Goal: Download file/media

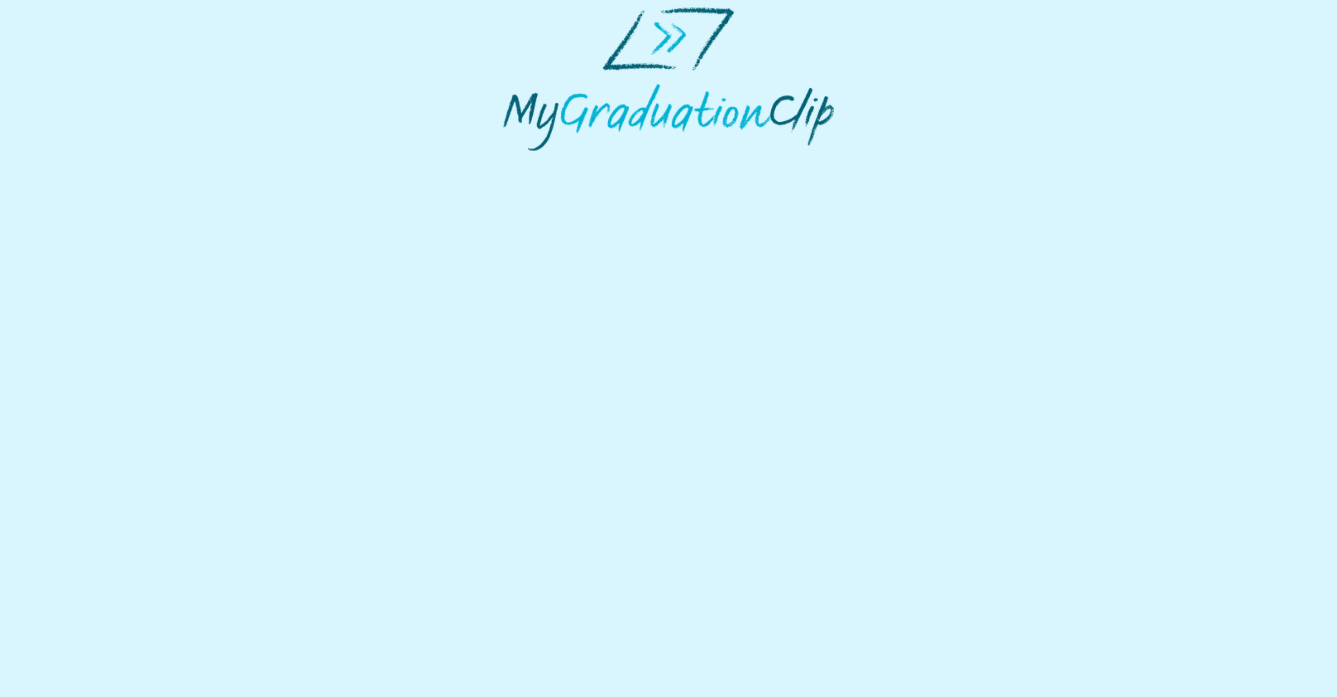
select select "**********"
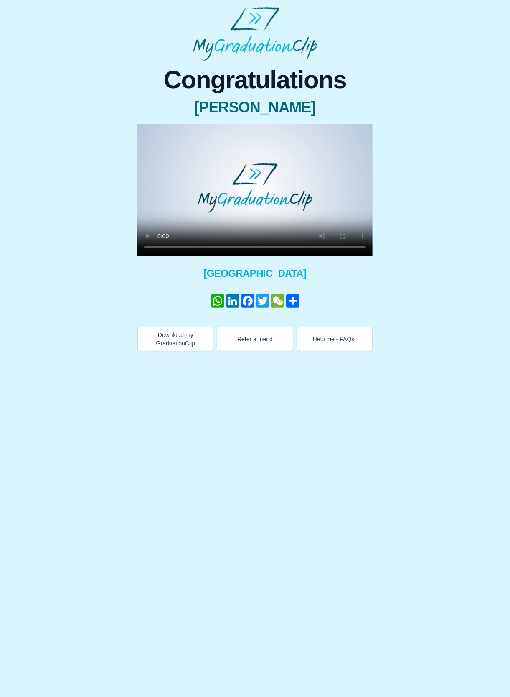
click at [203, 178] on video at bounding box center [254, 190] width 235 height 132
click at [215, 197] on video at bounding box center [254, 190] width 235 height 132
click at [212, 196] on video at bounding box center [254, 190] width 235 height 132
click at [200, 183] on video at bounding box center [254, 190] width 235 height 132
click at [197, 214] on video at bounding box center [254, 190] width 235 height 132
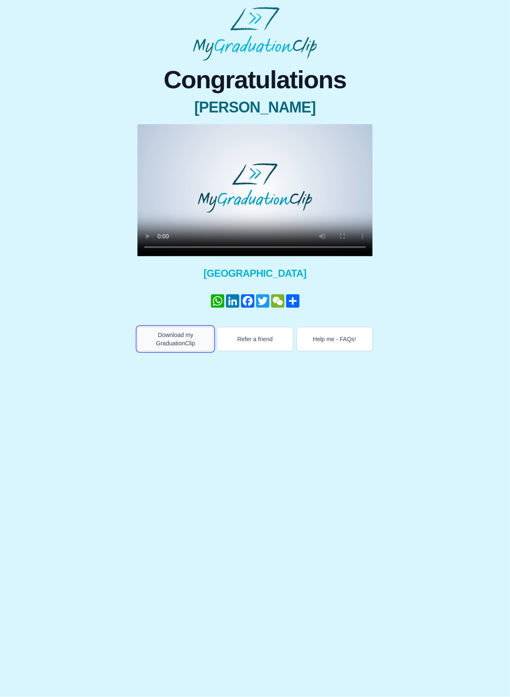
click at [184, 337] on button "Download my GraduationClip" at bounding box center [175, 339] width 76 height 24
